Goal: Find specific fact: Find specific fact

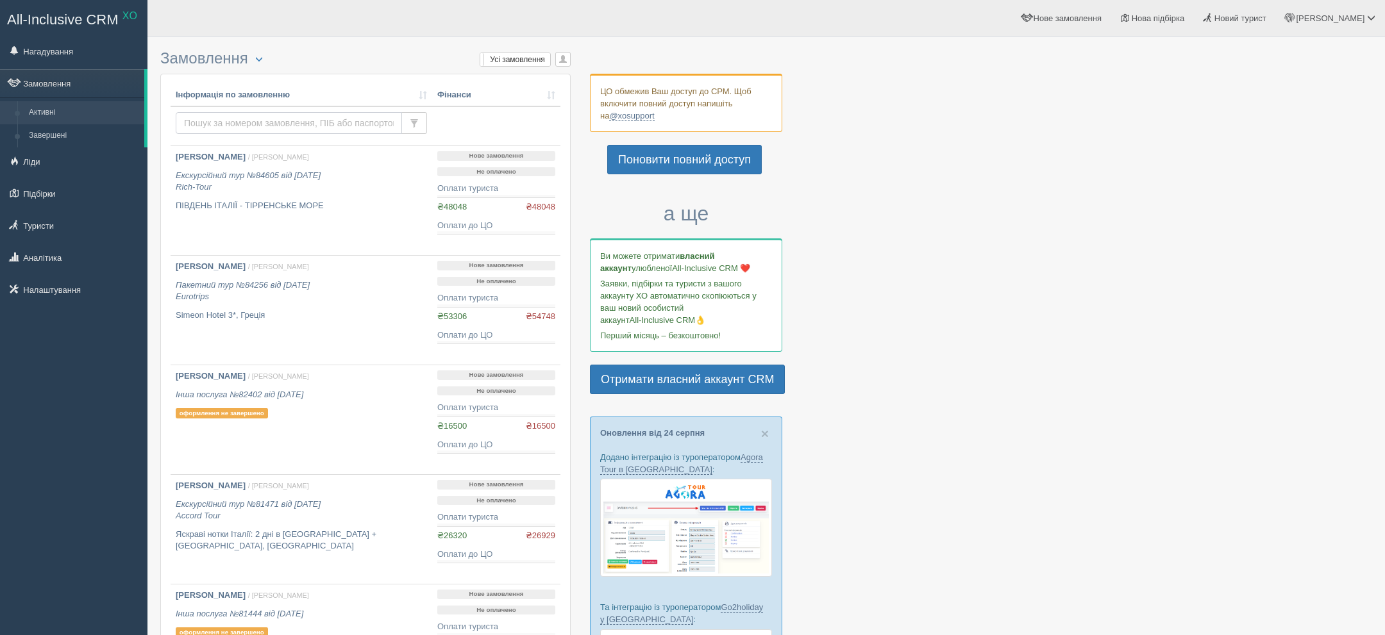
click at [323, 133] on input "text" at bounding box center [289, 123] width 226 height 22
paste input "[PHONE_NUMBER]"
type input "+380971968845"
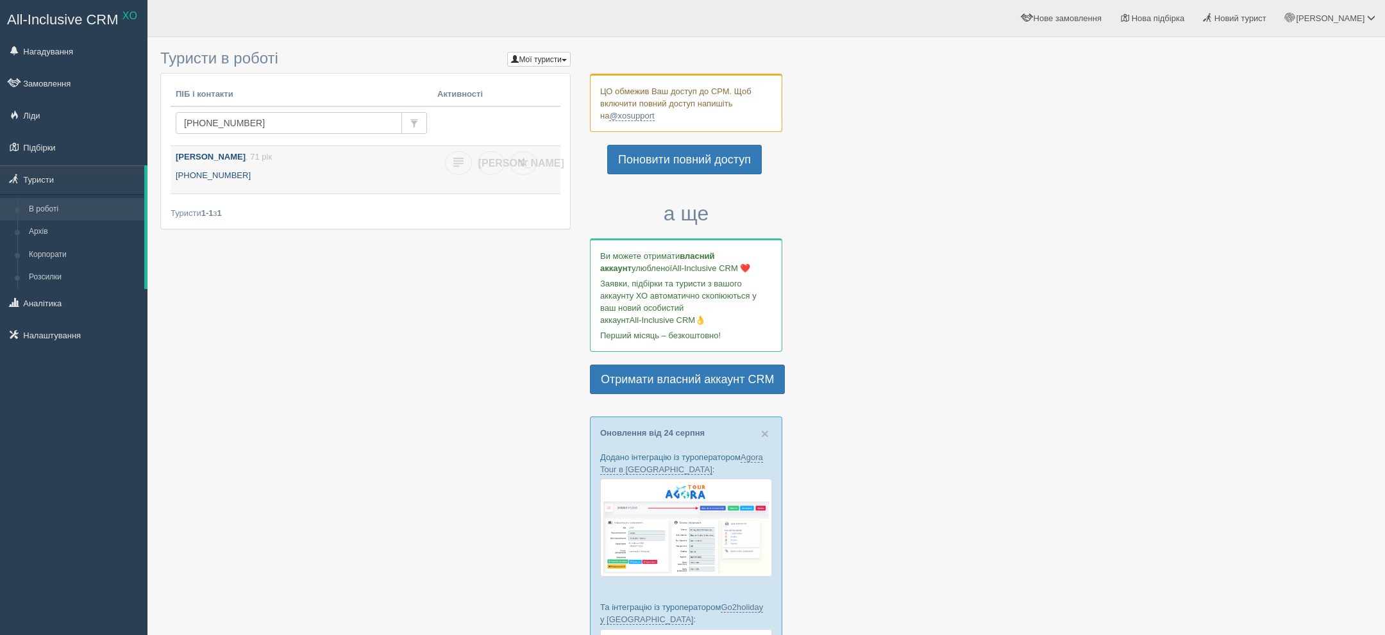
click at [331, 161] on p "Харченко Олена , 71 рік" at bounding box center [301, 157] width 251 height 12
click at [292, 162] on p "Харченко Олена , 71 рік" at bounding box center [301, 157] width 251 height 12
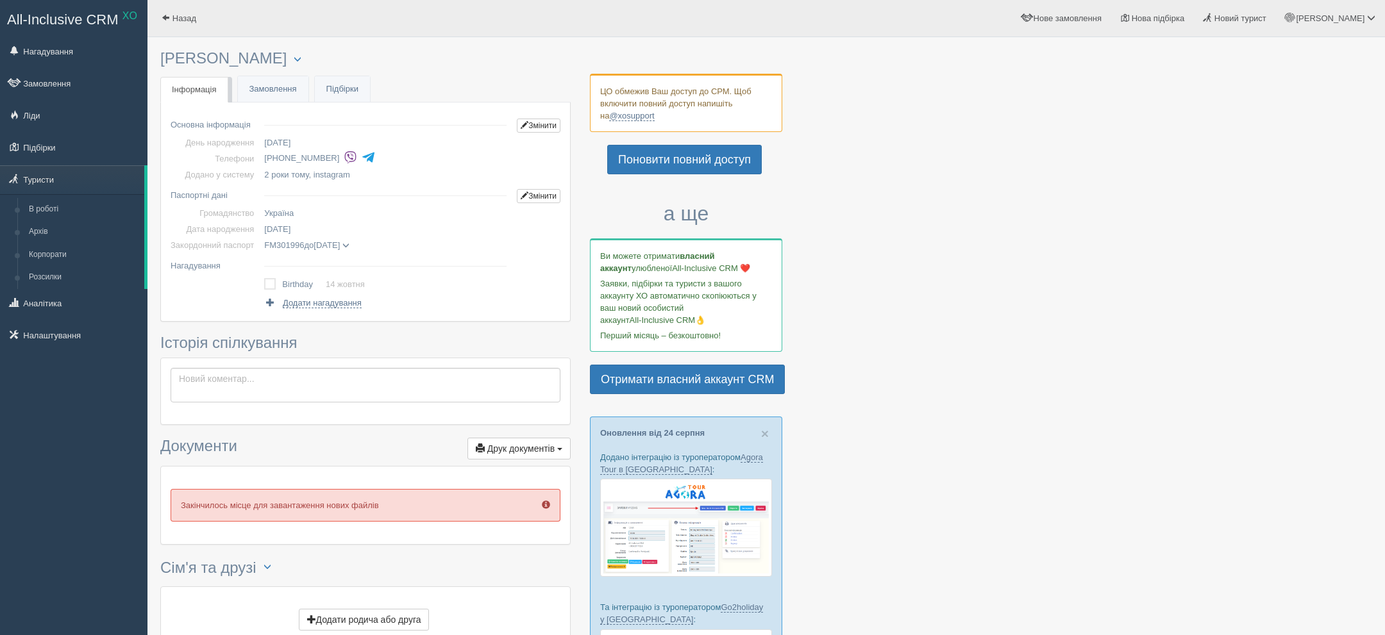
click at [236, 66] on h3 "[PERSON_NAME] Менеджер: [PERSON_NAME] Відправити до архіву Взяти в роботу Об'єд…" at bounding box center [365, 58] width 410 height 17
click at [235, 66] on h3 "[PERSON_NAME] Менеджер: [PERSON_NAME] Відправити до архіву Взяти в роботу Об'єд…" at bounding box center [365, 58] width 410 height 17
copy h3 "[PERSON_NAME]"
click at [349, 244] on span at bounding box center [345, 245] width 7 height 7
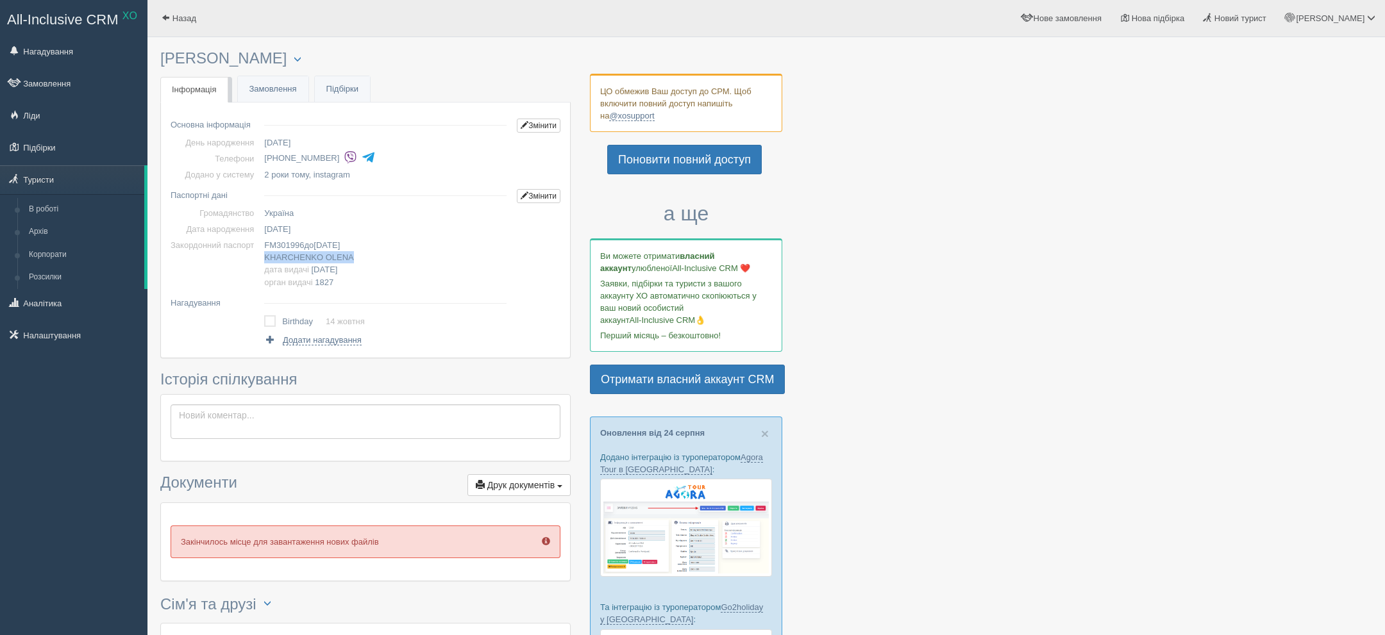
drag, startPoint x: 272, startPoint y: 260, endPoint x: 373, endPoint y: 260, distance: 101.3
click at [373, 260] on td "FM301996 до [DATE] [PERSON_NAME] дата видачі [DATE] орган видачі 1827" at bounding box center [385, 263] width 253 height 53
copy span "[PERSON_NAME]"
click at [267, 223] on td "[DATE]" at bounding box center [385, 229] width 253 height 16
drag, startPoint x: 177, startPoint y: 229, endPoint x: 356, endPoint y: 231, distance: 178.9
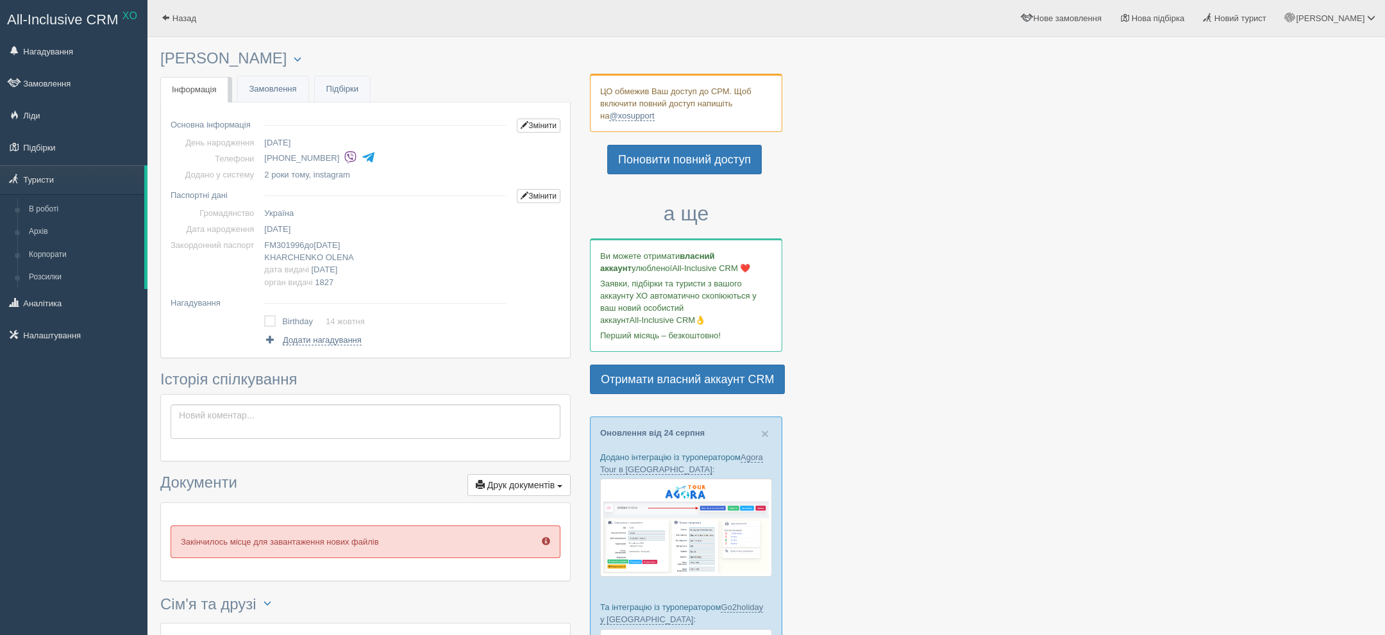
click at [356, 231] on tr "Дата народження [DATE]" at bounding box center [366, 229] width 390 height 16
copy tr "Дата народження [DATE]"
click at [270, 246] on span "FM301996" at bounding box center [284, 245] width 40 height 10
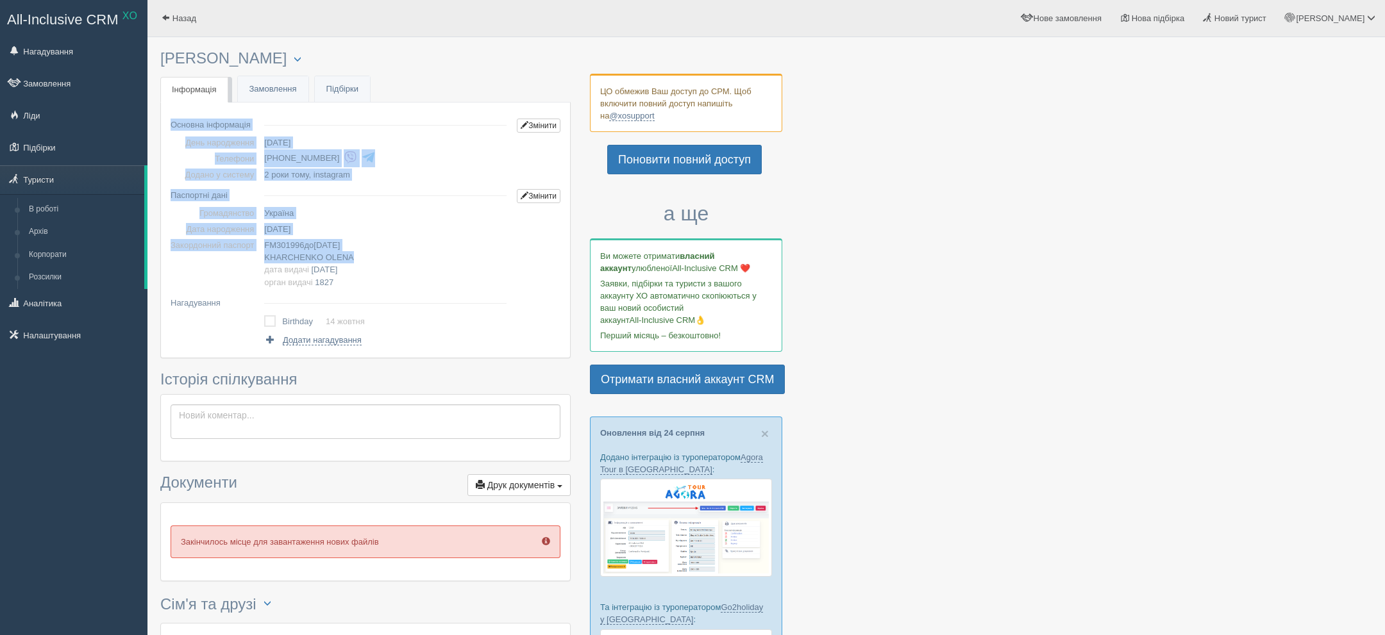
drag, startPoint x: 169, startPoint y: 245, endPoint x: 358, endPoint y: 252, distance: 189.2
click at [358, 252] on div "Основна інформація Змінити День народження [DATE] Телефони [PHONE_NUMBER] Додан…" at bounding box center [365, 230] width 409 height 255
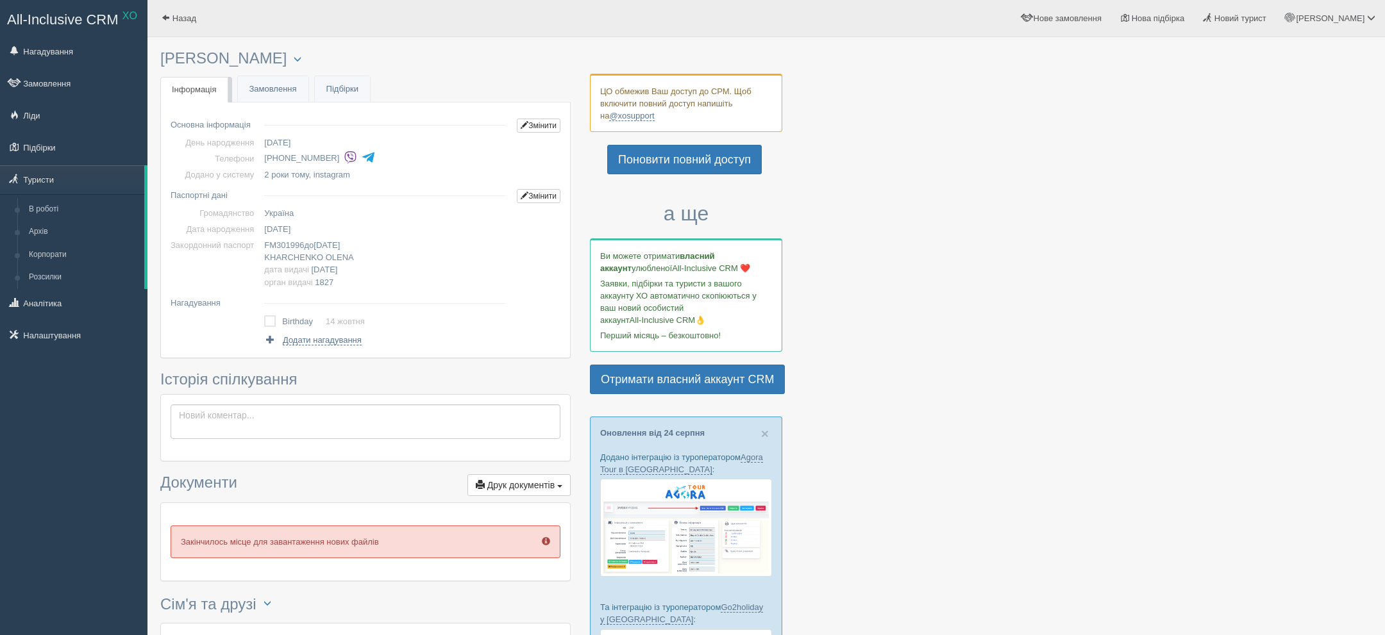
click at [379, 244] on td "FM301996 до [DATE] [PERSON_NAME] дата видачі [DATE] орган видачі 1827" at bounding box center [385, 263] width 253 height 53
drag, startPoint x: 374, startPoint y: 244, endPoint x: 171, endPoint y: 244, distance: 202.6
click at [171, 244] on tr "Закордонний паспорт [PASSPORT] до [DATE] [PERSON_NAME] дата видачі [DATE] орган…" at bounding box center [366, 263] width 390 height 53
copy tr "Закордонний паспорт [PASSPORT] до [DATE]"
drag, startPoint x: 271, startPoint y: 270, endPoint x: 371, endPoint y: 270, distance: 99.4
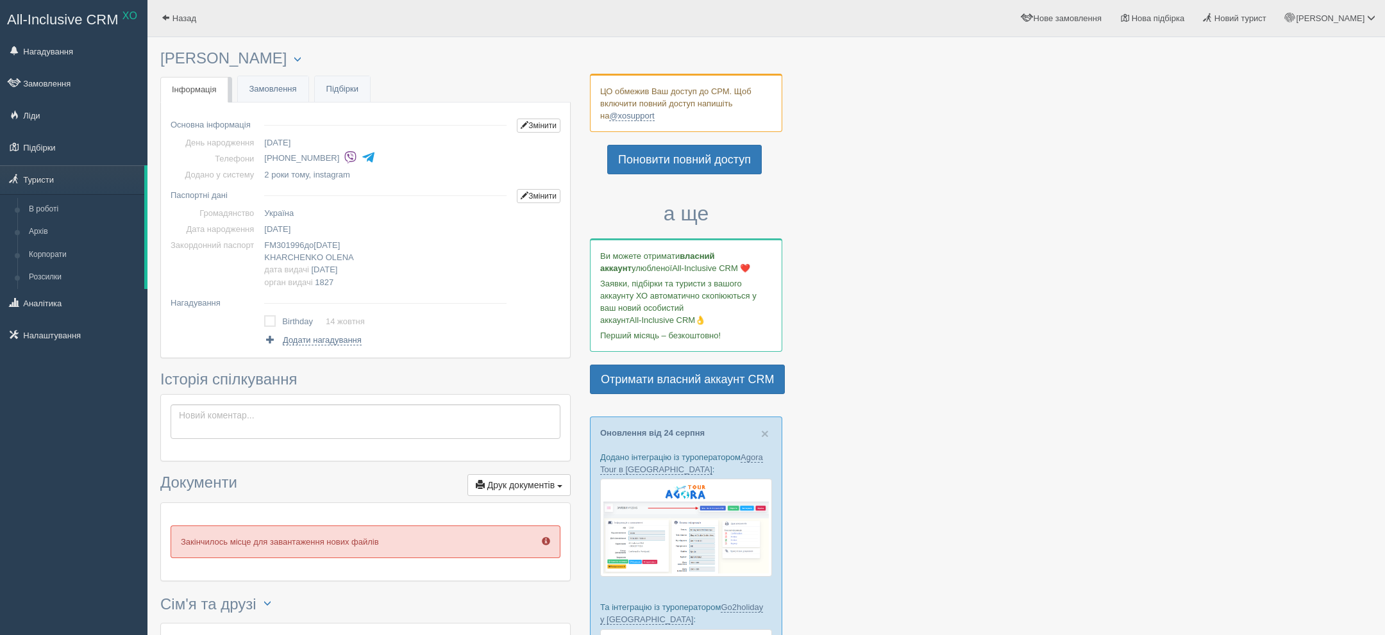
click at [371, 270] on td "FM301996 до [DATE] [PERSON_NAME] дата видачі [DATE] орган видачі 1827" at bounding box center [385, 263] width 253 height 53
drag, startPoint x: 349, startPoint y: 283, endPoint x: 271, endPoint y: 272, distance: 79.0
click at [267, 272] on td "FM301996 до [DATE] [PERSON_NAME] дата видачі [DATE] орган видачі 1827" at bounding box center [385, 263] width 253 height 53
copy span "дата видачі [DATE] орган видачі 1827"
click at [327, 157] on li "[PHONE_NUMBER]" at bounding box center [387, 158] width 247 height 18
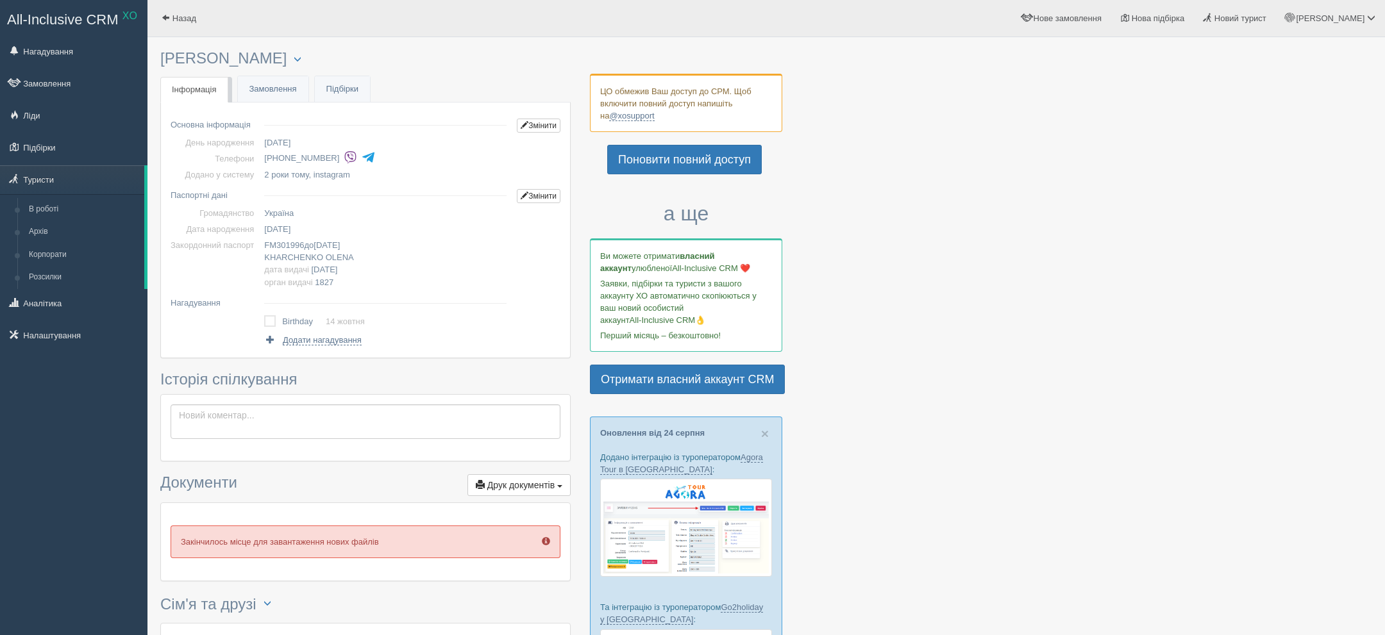
click at [326, 156] on li "[PHONE_NUMBER]" at bounding box center [387, 158] width 247 height 18
copy tbody "[PHONE_NUMBER]"
